Goal: Task Accomplishment & Management: Complete application form

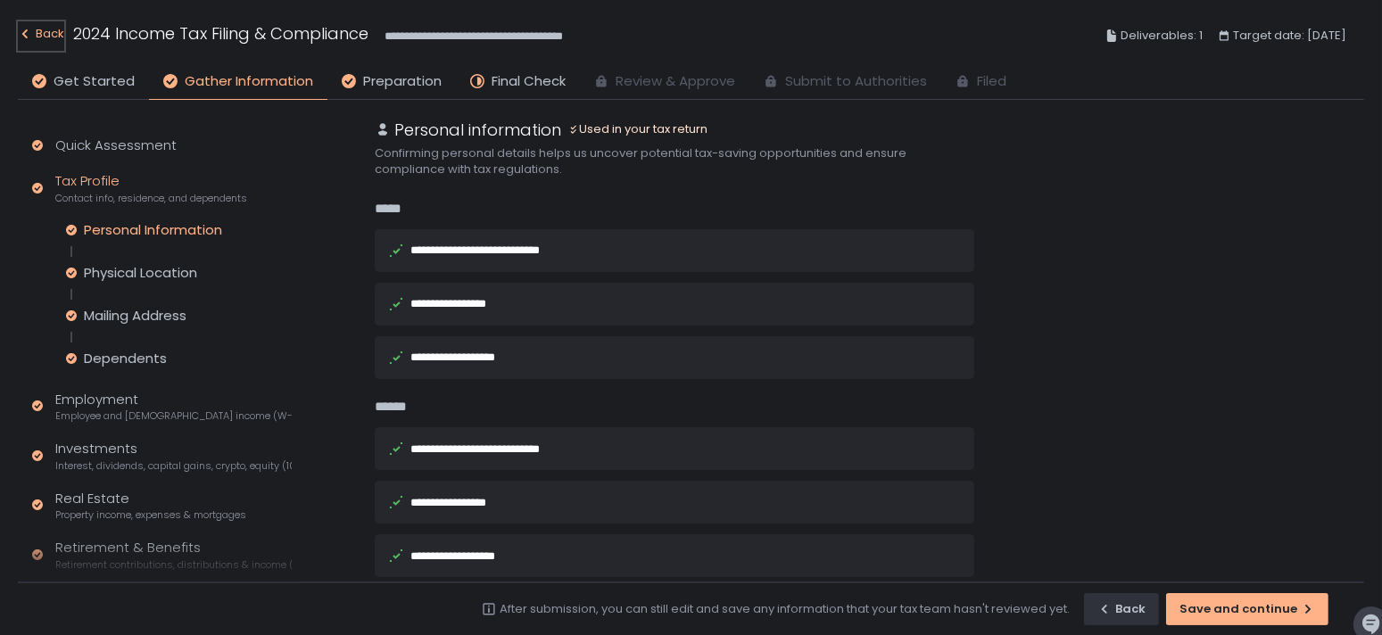
click at [59, 39] on div "Back" at bounding box center [41, 33] width 46 height 21
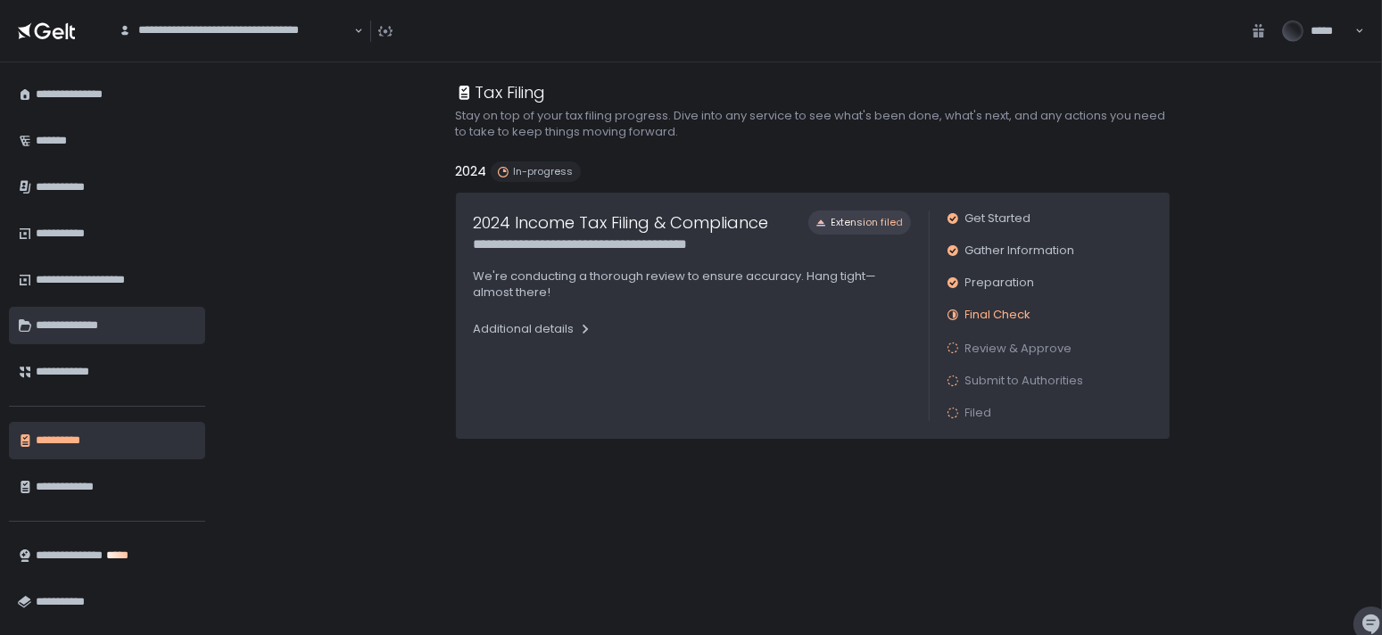
click at [94, 322] on div "**********" at bounding box center [116, 325] width 161 height 30
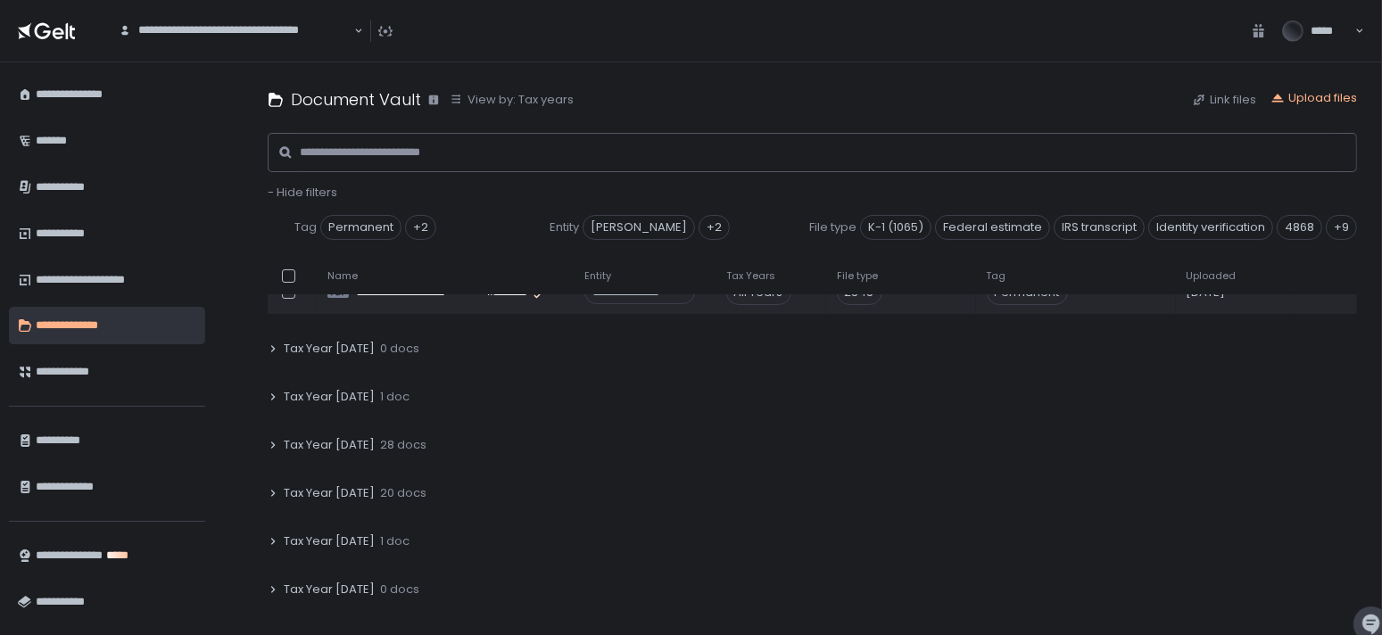
scroll to position [179, 0]
click at [276, 487] on icon at bounding box center [273, 492] width 11 height 11
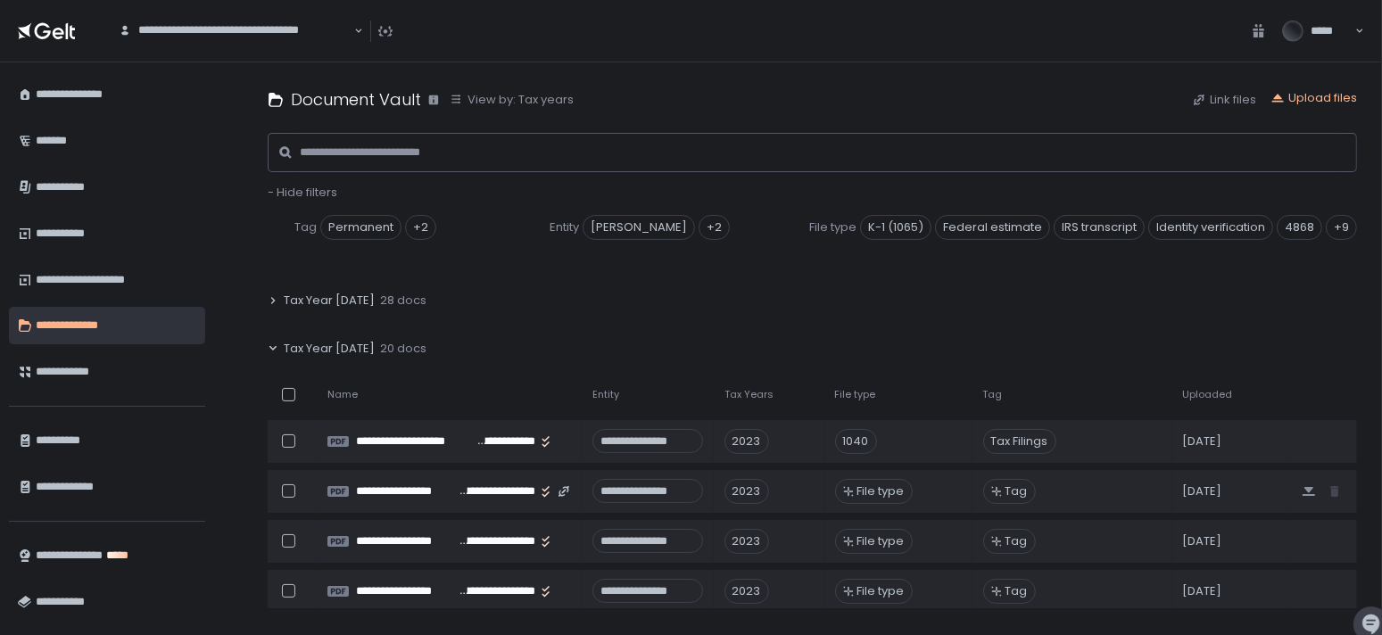
scroll to position [263, 0]
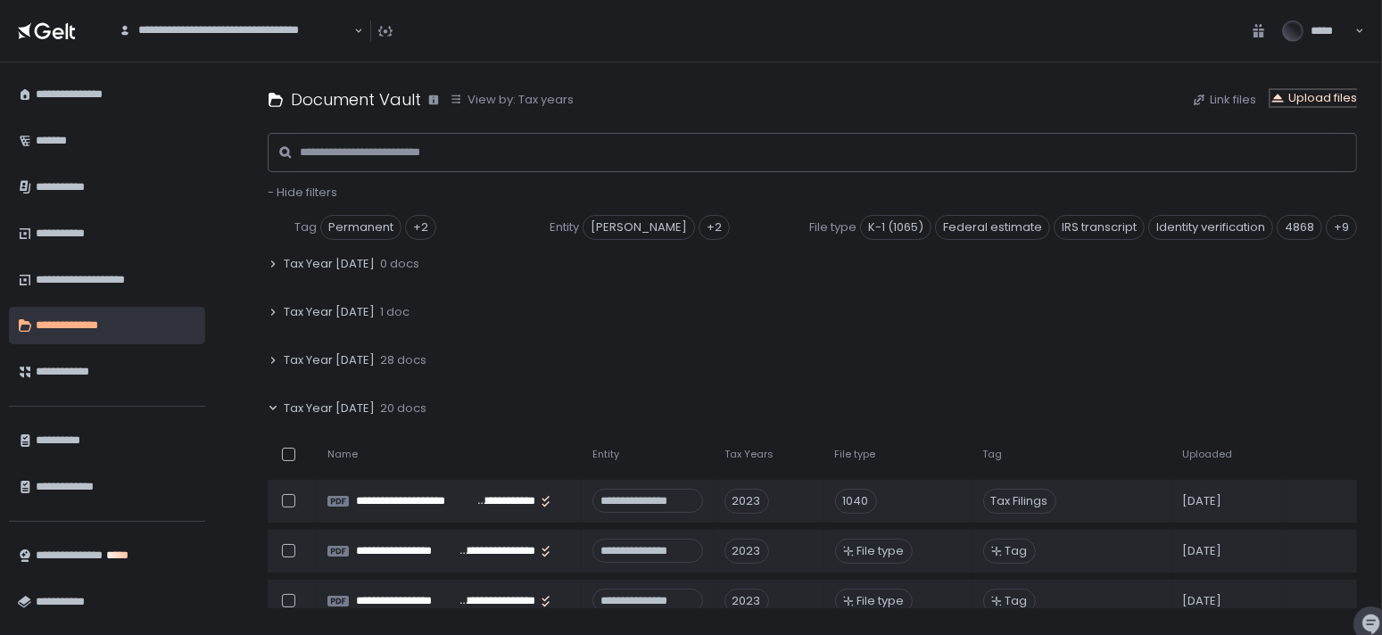
click at [1316, 93] on div "Upload files" at bounding box center [1313, 98] width 87 height 16
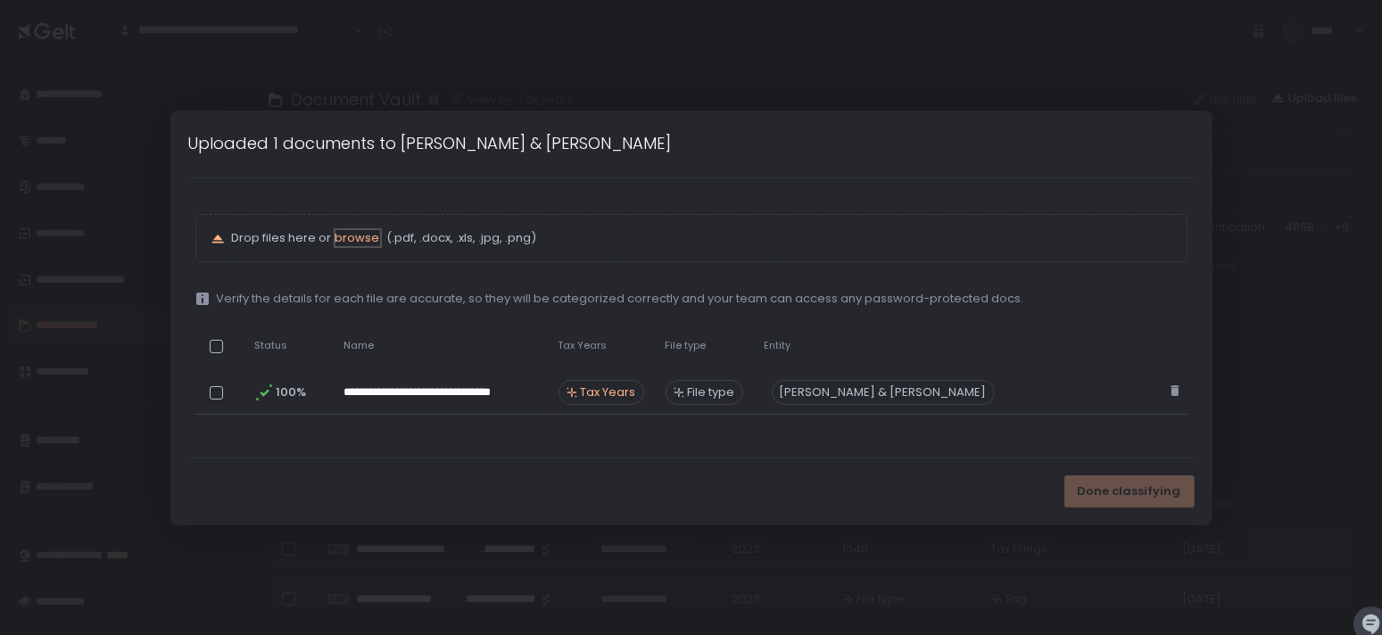
scroll to position [311, 0]
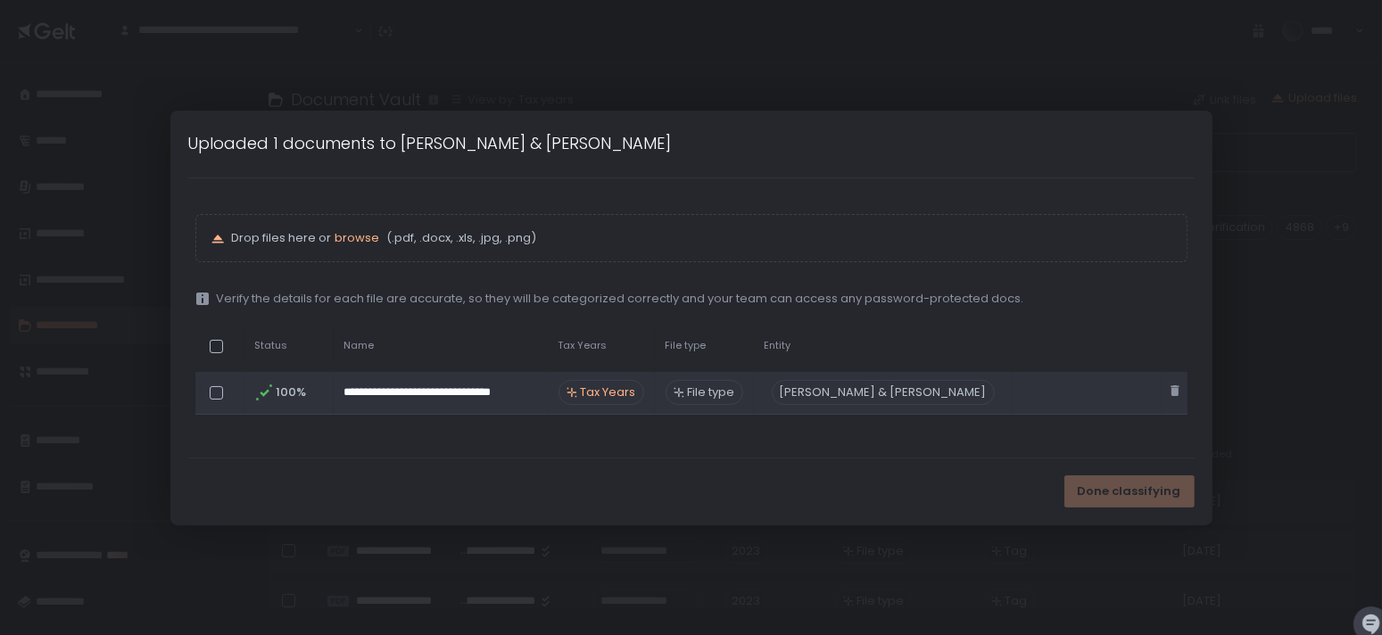
click at [588, 388] on span "Tax Years" at bounding box center [608, 392] width 55 height 16
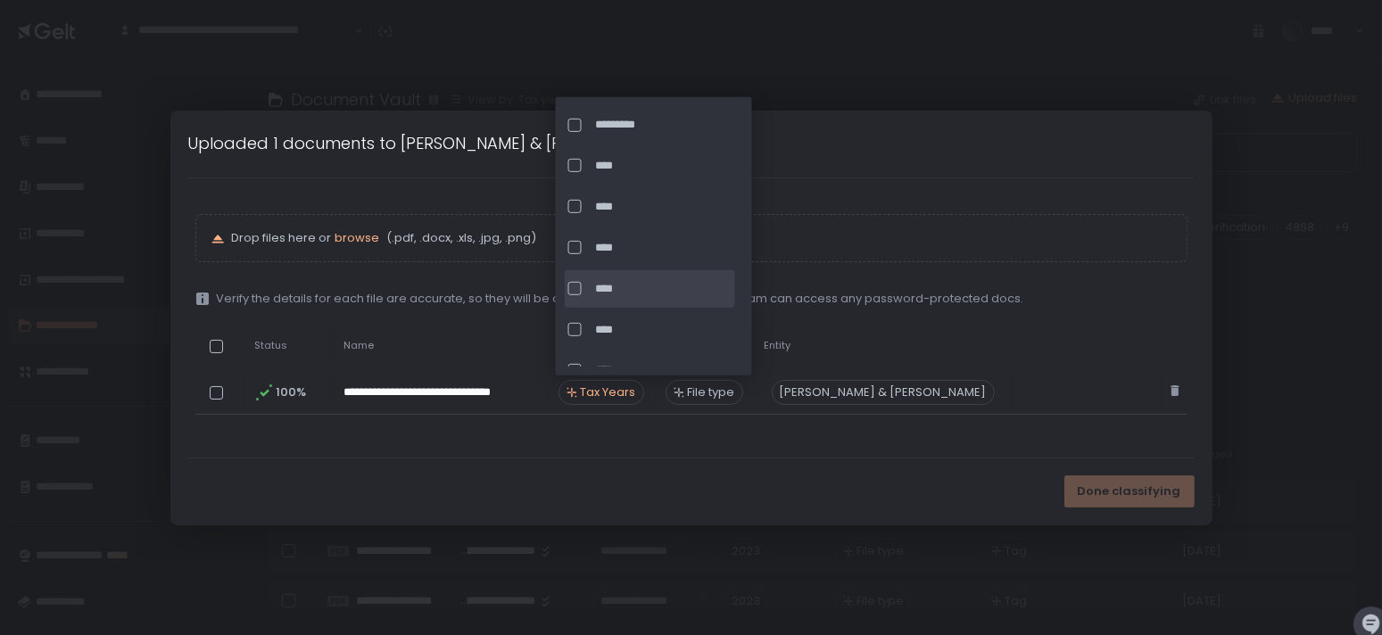
click at [580, 290] on div at bounding box center [574, 288] width 13 height 13
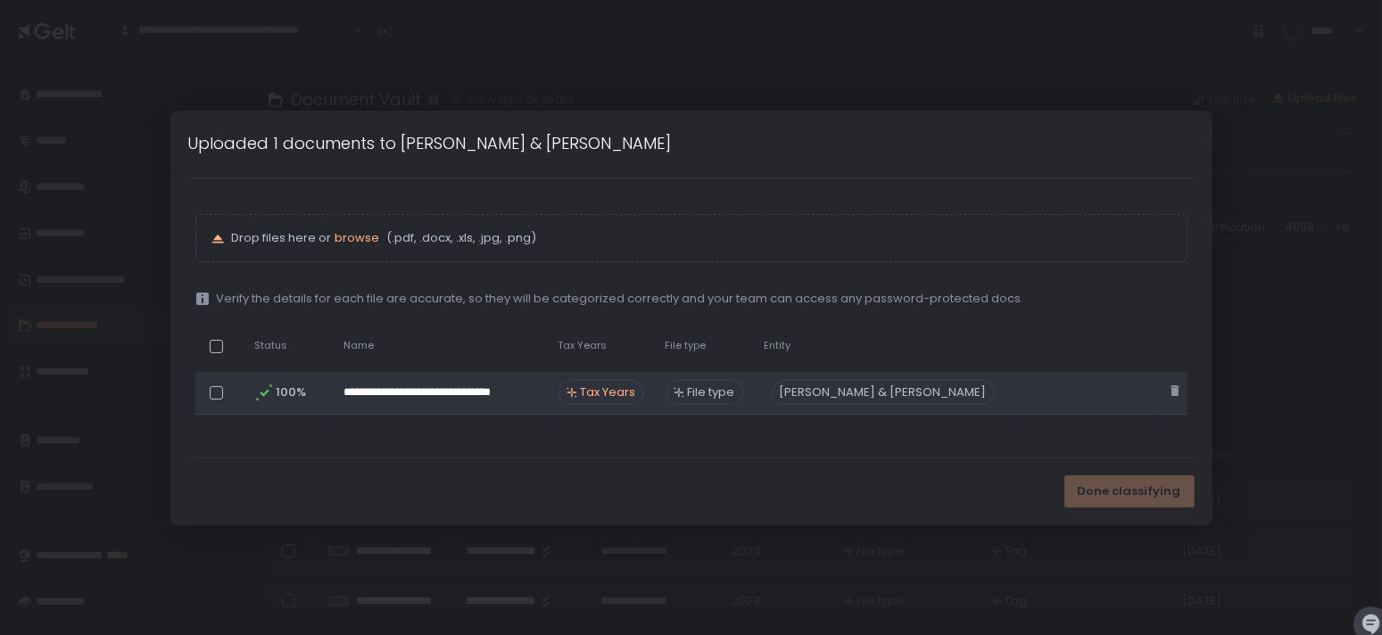
click at [688, 389] on span "File type" at bounding box center [711, 392] width 47 height 16
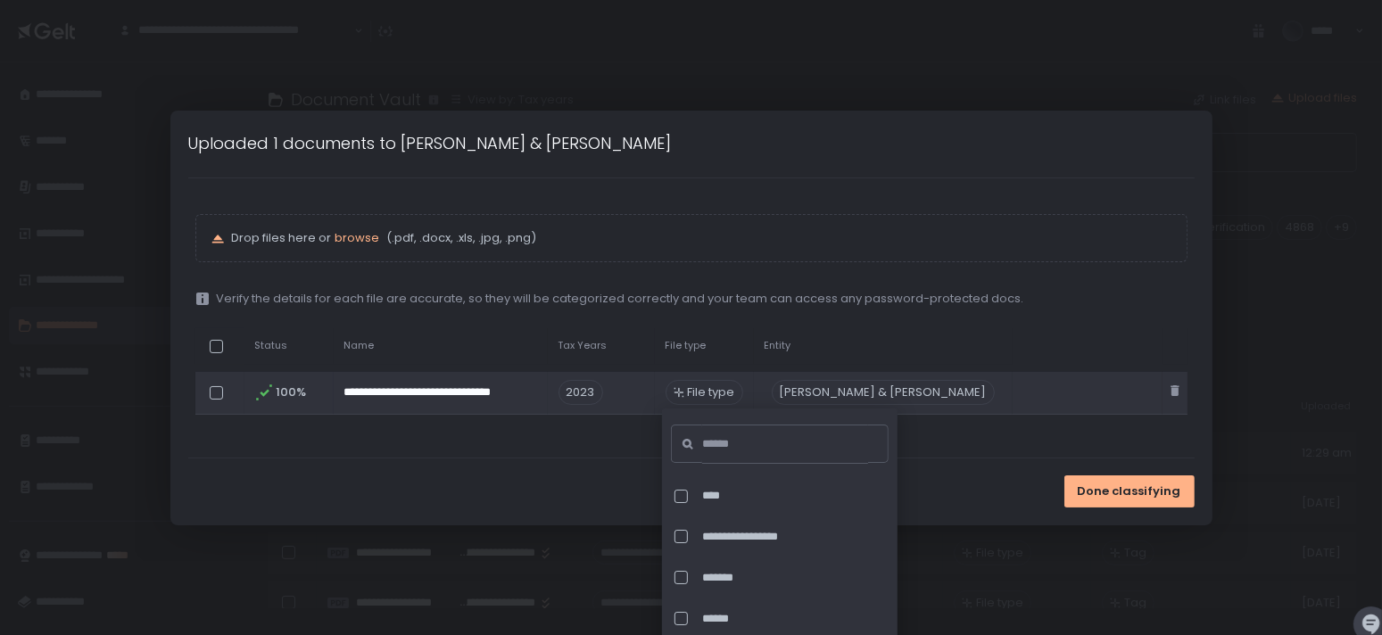
scroll to position [263, 0]
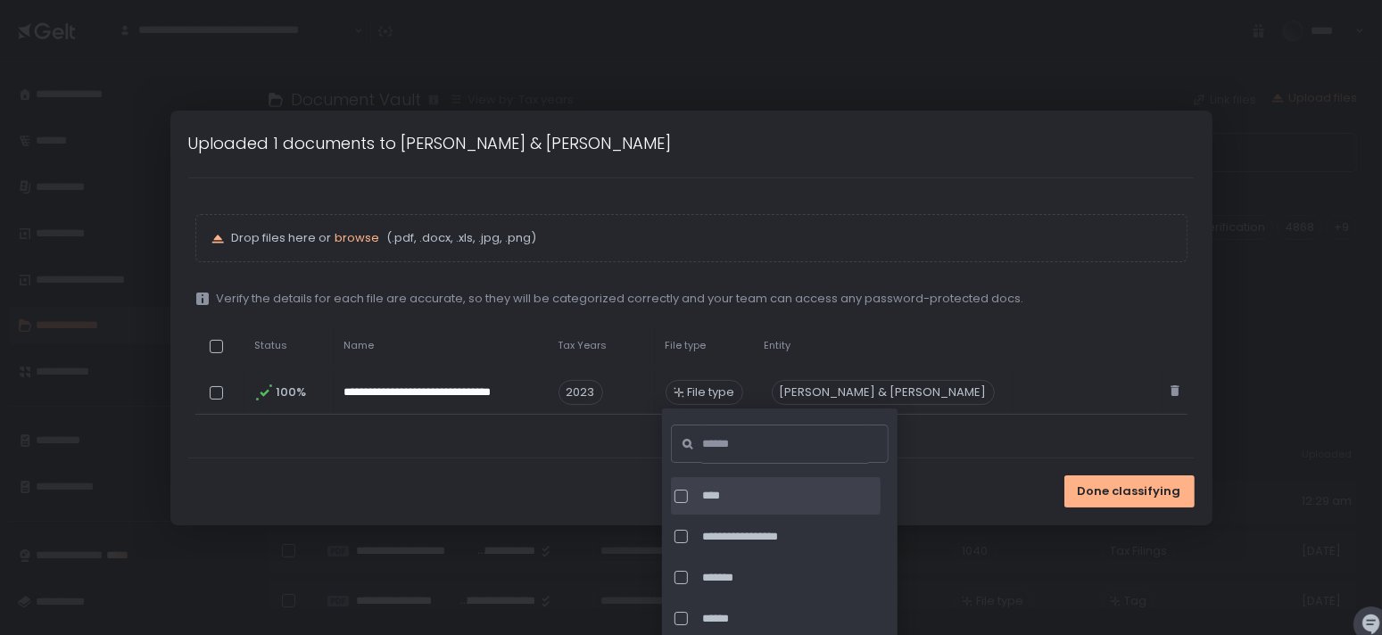
click at [678, 492] on div at bounding box center [680, 496] width 13 height 13
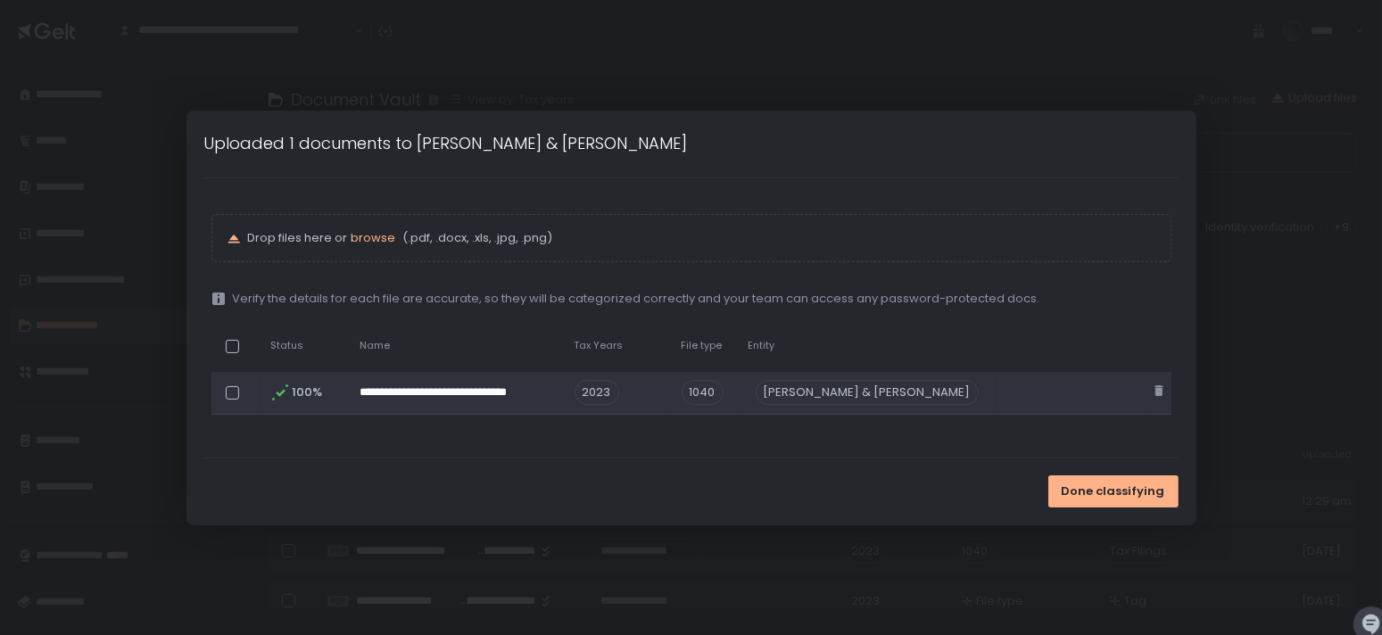
click at [910, 384] on div "Shawn D. Bishop & Jeyson E. Martinez" at bounding box center [866, 392] width 223 height 25
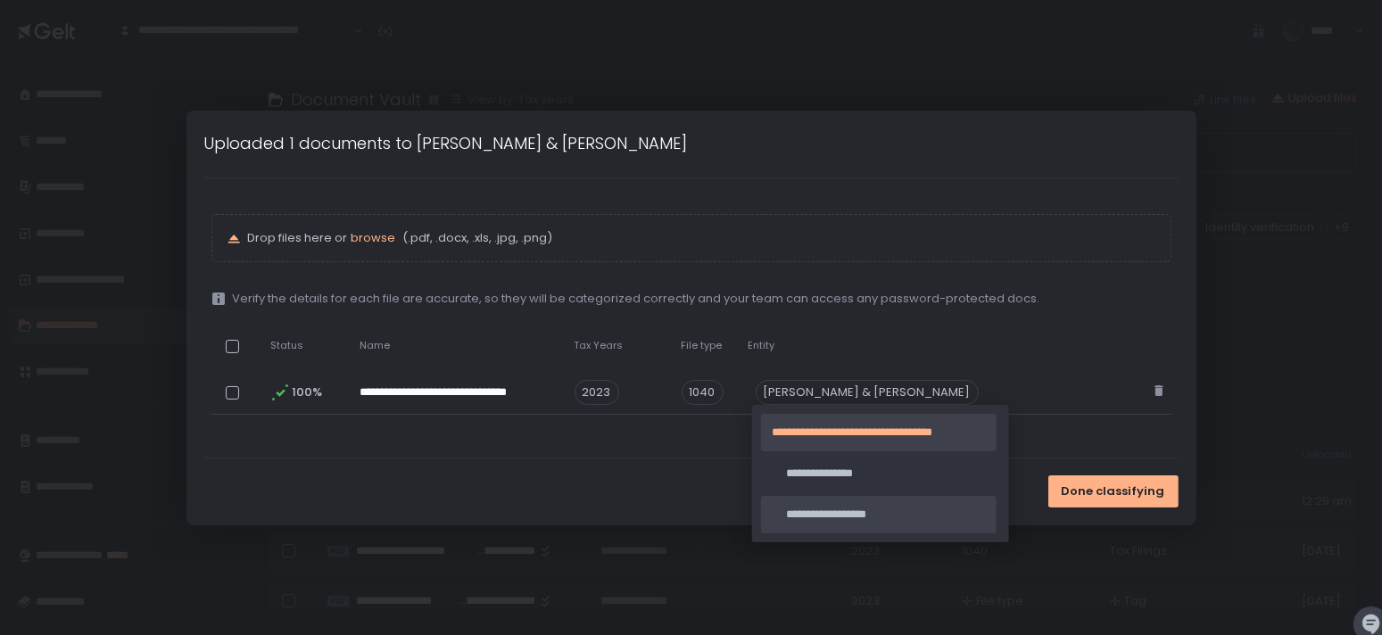
click at [878, 505] on div "**********" at bounding box center [878, 514] width 235 height 37
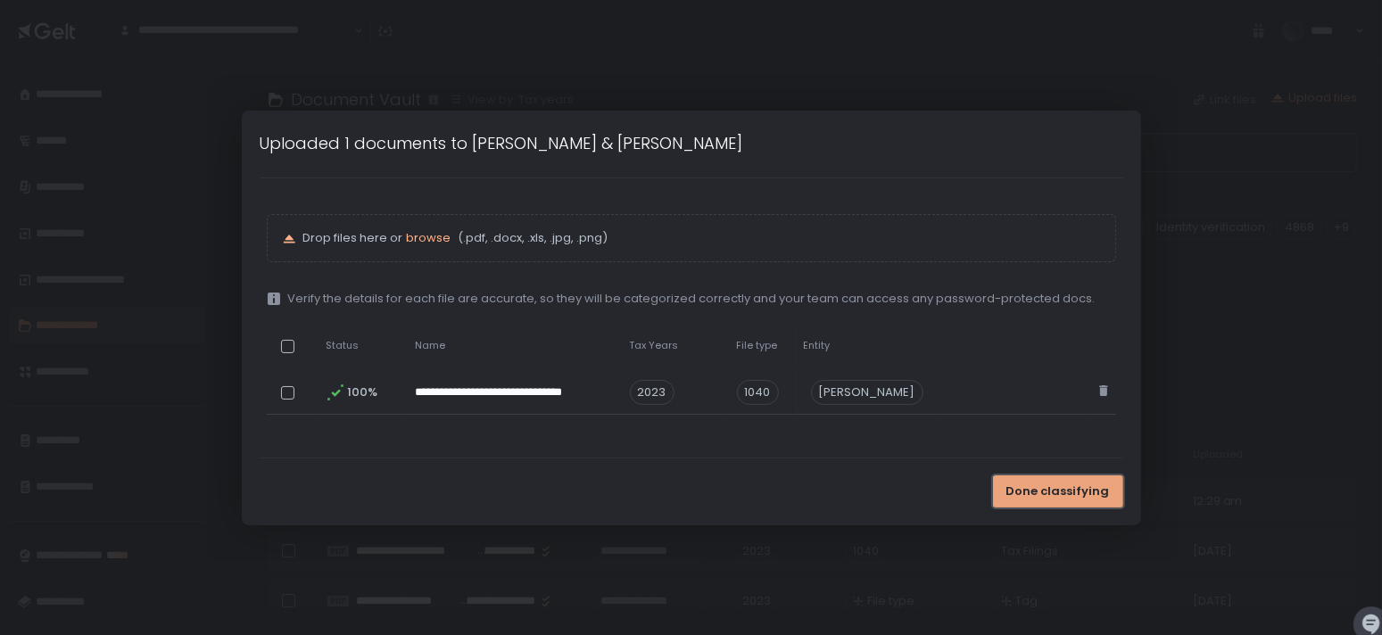
click at [1017, 483] on span "Done classifying" at bounding box center [1057, 491] width 103 height 16
